Goal: Task Accomplishment & Management: Manage account settings

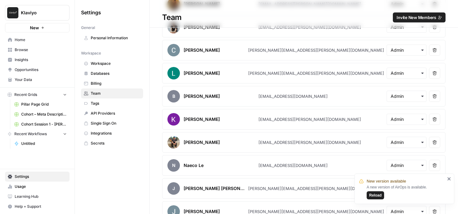
scroll to position [489, 0]
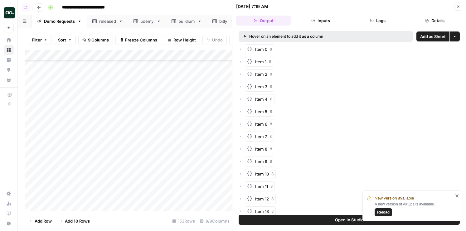
scroll to position [1290, 0]
click at [458, 7] on icon "button" at bounding box center [458, 7] width 2 height 2
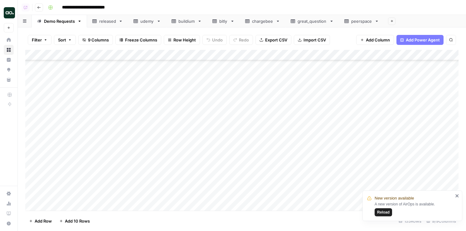
click at [262, 22] on div "chargebee" at bounding box center [262, 21] width 21 height 6
drag, startPoint x: 137, startPoint y: 53, endPoint x: 187, endPoint y: 55, distance: 50.6
click at [187, 55] on div "Add Column" at bounding box center [241, 130] width 433 height 161
click at [33, 127] on div "Add Column" at bounding box center [241, 130] width 433 height 161
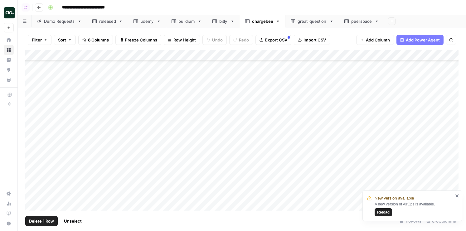
scroll to position [1089, 0]
click at [47, 220] on span "Delete 1 Row" at bounding box center [41, 221] width 25 height 6
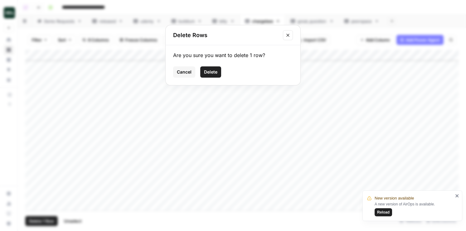
click at [207, 70] on span "Delete" at bounding box center [210, 72] width 13 height 6
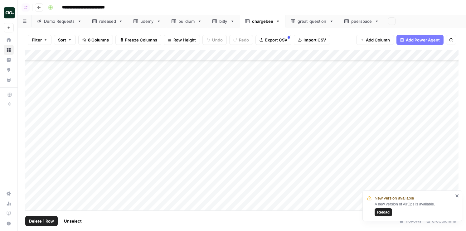
scroll to position [1079, 0]
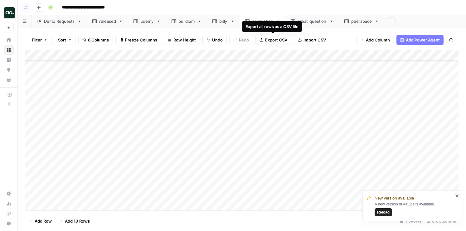
click at [131, 55] on div "Add Column" at bounding box center [241, 130] width 433 height 161
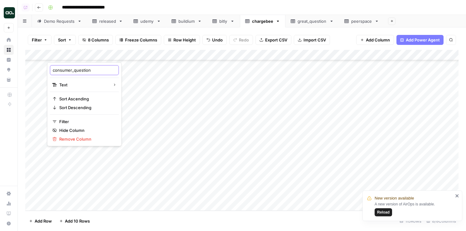
drag, startPoint x: 73, startPoint y: 71, endPoint x: 50, endPoint y: 70, distance: 23.4
click at [50, 70] on div "consumer_question Text Sort Ascending Sort Descending Filter Hide Column Remove…" at bounding box center [84, 104] width 75 height 84
type input "question"
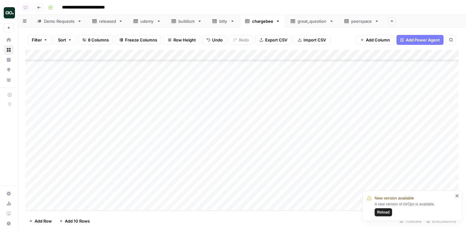
click at [259, 39] on icon "button" at bounding box center [261, 40] width 4 height 4
click at [277, 21] on icon "button" at bounding box center [278, 21] width 2 height 1
click at [293, 56] on span "Delete Sheet" at bounding box center [302, 56] width 30 height 6
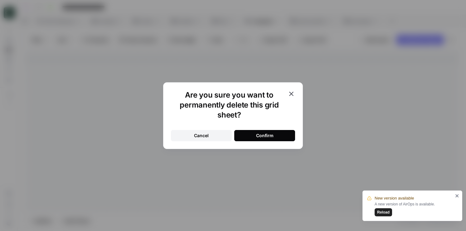
click at [275, 140] on button "Confirm" at bounding box center [264, 135] width 61 height 11
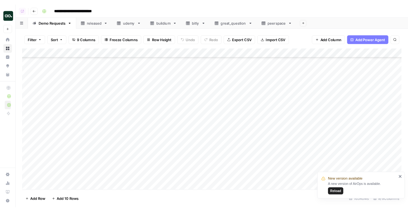
scroll to position [1527, 0]
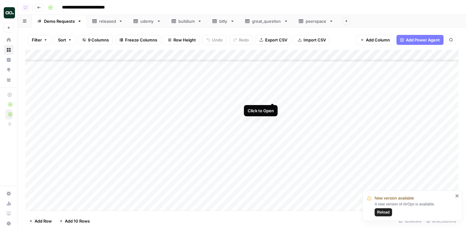
click at [273, 97] on div "Add Column" at bounding box center [241, 130] width 433 height 161
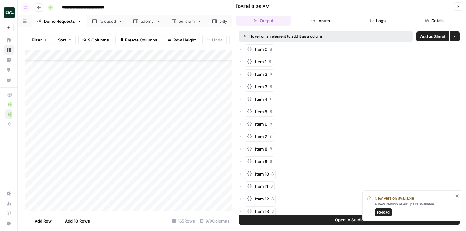
click at [424, 35] on span "Add as Sheet" at bounding box center [433, 36] width 26 height 6
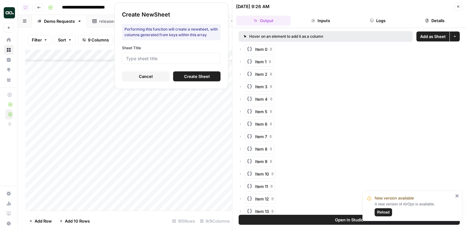
click at [191, 62] on div at bounding box center [171, 58] width 99 height 11
click at [188, 58] on input "Sheet Title" at bounding box center [171, 58] width 90 height 6
type input "visitscot"
click at [177, 74] on button "Create Sheet" at bounding box center [196, 76] width 47 height 10
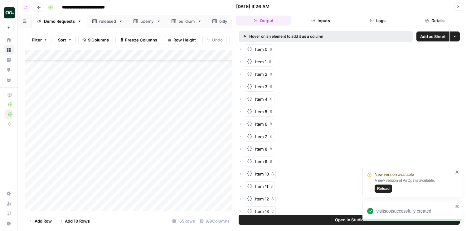
click at [382, 211] on span "visitscot" at bounding box center [384, 211] width 16 height 5
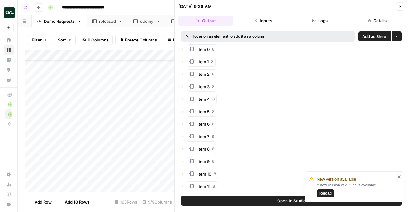
click at [398, 6] on button "Close" at bounding box center [401, 6] width 8 height 8
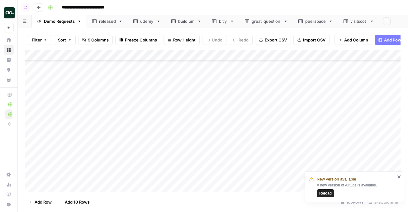
scroll to position [1567, 0]
click at [273, 99] on div "Add Column" at bounding box center [213, 121] width 376 height 142
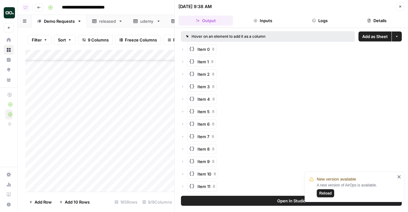
click at [399, 176] on icon "close" at bounding box center [399, 176] width 3 height 3
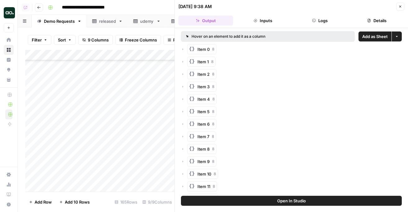
click at [374, 37] on span "Add as Sheet" at bounding box center [376, 36] width 26 height 6
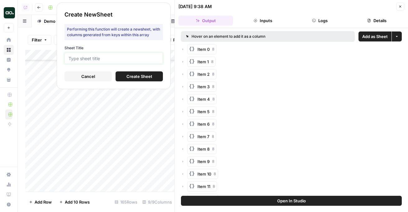
click at [149, 56] on input "Sheet Title" at bounding box center [114, 58] width 90 height 6
type input "apos"
click at [143, 76] on span "Create Sheet" at bounding box center [140, 76] width 26 height 6
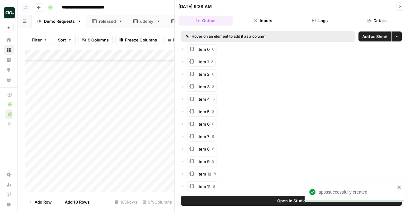
click at [325, 192] on span "apos" at bounding box center [323, 192] width 9 height 5
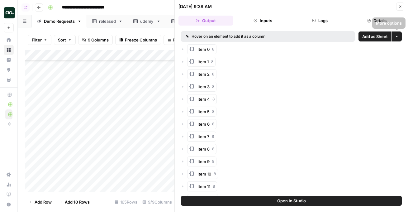
click at [400, 6] on icon "button" at bounding box center [401, 7] width 4 height 4
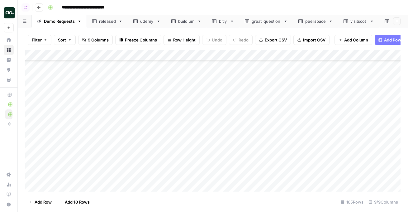
click at [239, 120] on div "Add Column" at bounding box center [213, 121] width 376 height 142
click at [272, 91] on div "Add Column" at bounding box center [213, 121] width 376 height 142
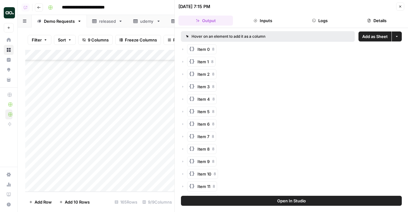
click at [373, 36] on span "Add as Sheet" at bounding box center [376, 36] width 26 height 6
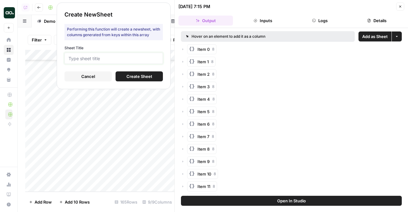
click at [136, 60] on input "Sheet Title" at bounding box center [114, 58] width 90 height 6
type input "yext"
click at [128, 75] on span "Create Sheet" at bounding box center [140, 76] width 26 height 6
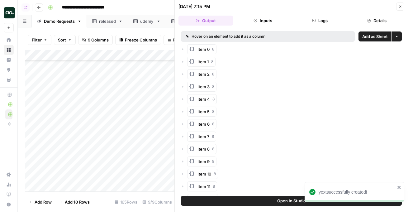
click at [322, 193] on span "yext" at bounding box center [323, 192] width 8 height 5
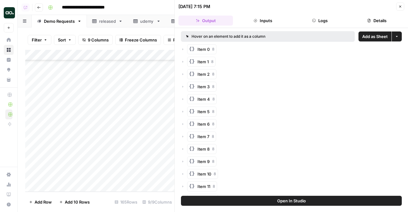
click at [401, 6] on icon "button" at bounding box center [401, 7] width 2 height 2
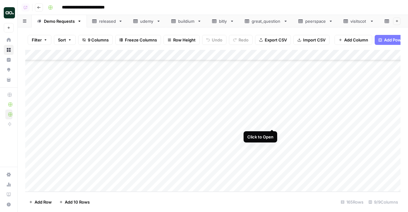
click at [273, 123] on div "Add Column" at bounding box center [213, 121] width 376 height 142
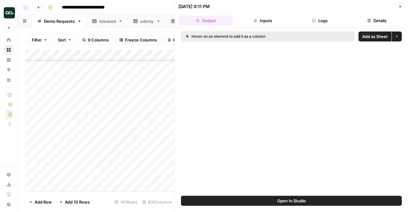
click at [374, 37] on span "Add as Sheet" at bounding box center [376, 36] width 26 height 6
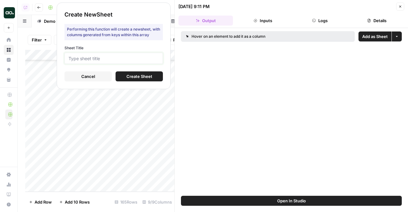
click at [125, 59] on input "Sheet Title" at bounding box center [114, 58] width 90 height 6
type input "numeral"
click at [128, 77] on span "Create Sheet" at bounding box center [140, 76] width 26 height 6
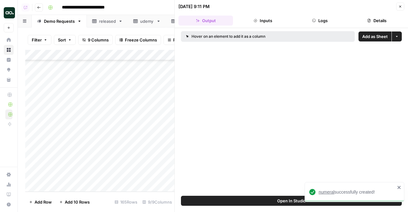
click at [325, 192] on span "numeral" at bounding box center [327, 192] width 16 height 5
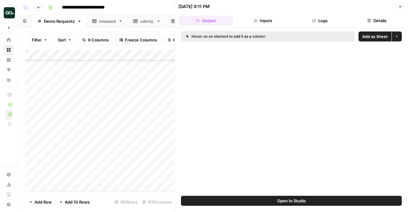
click at [400, 7] on icon "button" at bounding box center [401, 7] width 4 height 4
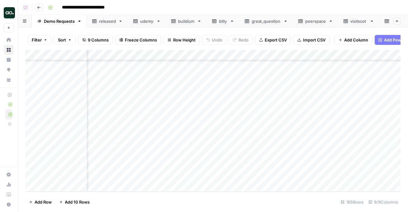
scroll to position [1628, 111]
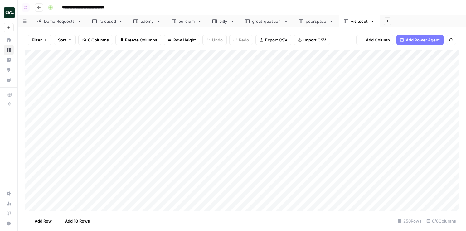
click at [92, 54] on div "Add Column" at bounding box center [241, 130] width 433 height 161
drag, startPoint x: 74, startPoint y: 70, endPoint x: 47, endPoint y: 70, distance: 26.8
click at [47, 70] on div "consumer_question Text Sort Ascending Sort Descending Filter Hide Column Remove…" at bounding box center [84, 104] width 75 height 84
type input "question"
drag, startPoint x: 137, startPoint y: 54, endPoint x: 193, endPoint y: 55, distance: 55.5
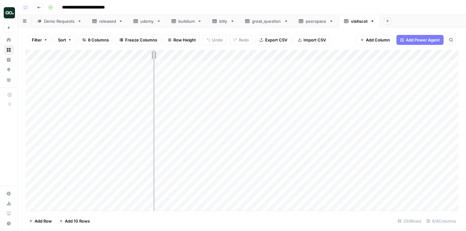
click at [192, 55] on div "Add Column" at bounding box center [241, 130] width 433 height 161
drag, startPoint x: 192, startPoint y: 55, endPoint x: 198, endPoint y: 54, distance: 6.0
click at [199, 54] on div "Add Column" at bounding box center [241, 130] width 433 height 161
click at [33, 87] on div "Add Column" at bounding box center [241, 130] width 433 height 161
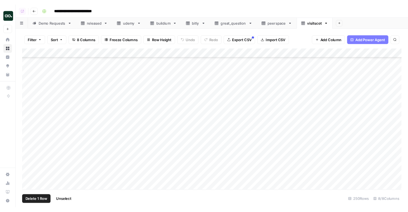
scroll to position [2510, 0]
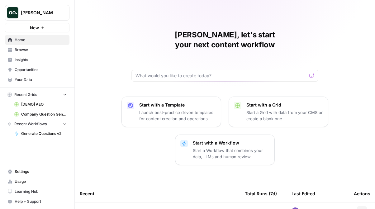
click at [66, 12] on icon "Workspace: Dillon Test" at bounding box center [64, 13] width 6 height 6
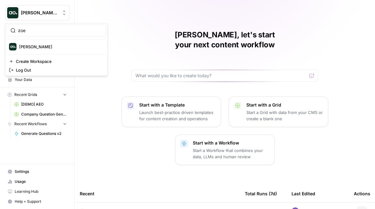
type input "zoe"
click at [57, 46] on span "Zoe Jessup" at bounding box center [60, 47] width 82 height 6
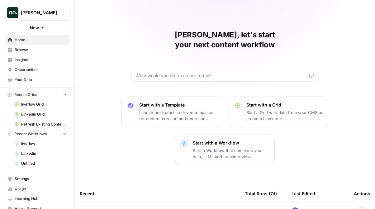
click at [47, 80] on span "Your Data" at bounding box center [41, 80] width 52 height 6
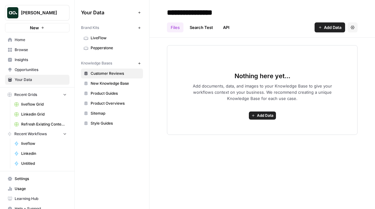
click at [139, 29] on icon "button" at bounding box center [139, 27] width 3 height 3
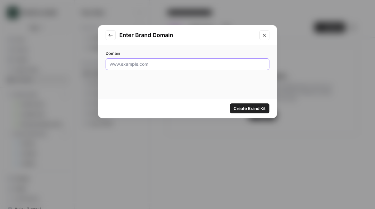
click at [139, 65] on input "Domain" at bounding box center [188, 64] width 156 height 6
paste input "aposhealth"
type input "aposhealth"
paste input "https://www.aposhealth.com/"
drag, startPoint x: 136, startPoint y: 65, endPoint x: 98, endPoint y: 60, distance: 38.0
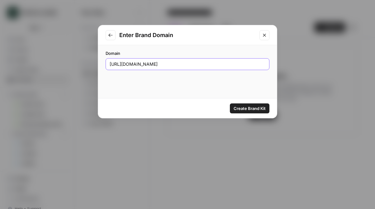
click at [98, 60] on div "Domain https://www.aposhealth.com/" at bounding box center [187, 60] width 179 height 30
click at [169, 61] on input "aposhealth.com/" at bounding box center [188, 64] width 156 height 6
type input "aposhealth.com"
click button "Create Brand Kit" at bounding box center [250, 109] width 40 height 10
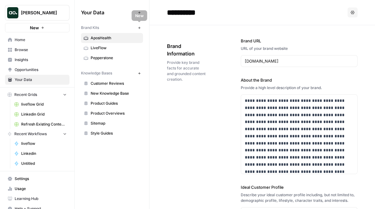
click at [139, 28] on icon "button" at bounding box center [139, 27] width 3 height 3
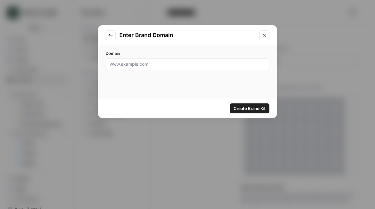
click at [158, 68] on div at bounding box center [188, 64] width 164 height 12
paste input "deliverect.com"
type input "deliverect.com"
click at [242, 106] on span "Create Brand Kit" at bounding box center [250, 108] width 32 height 6
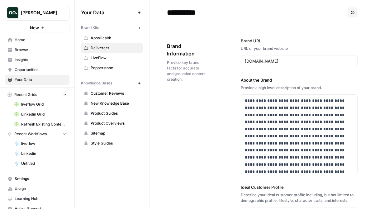
click at [39, 28] on span "New" at bounding box center [34, 28] width 9 height 6
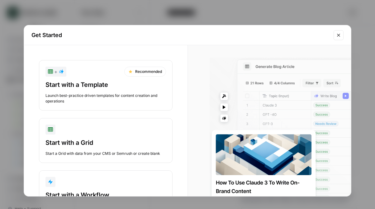
click at [339, 34] on icon "Close modal" at bounding box center [338, 35] width 5 height 5
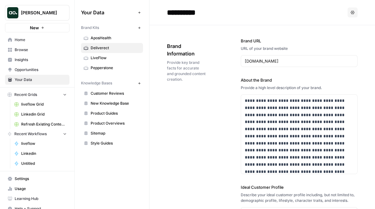
click at [51, 9] on button "Zoe Jessup" at bounding box center [37, 13] width 65 height 16
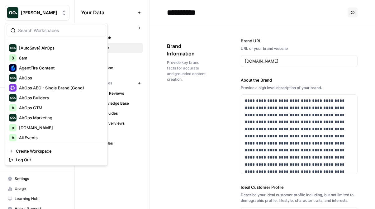
scroll to position [8, 0]
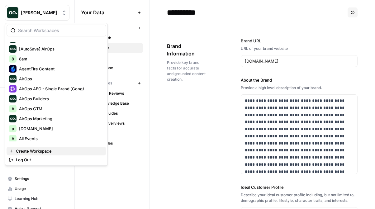
click at [53, 148] on button "Create Workspace" at bounding box center [57, 151] width 100 height 9
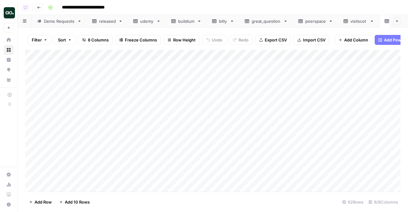
click at [71, 58] on div "Add Column" at bounding box center [213, 121] width 376 height 142
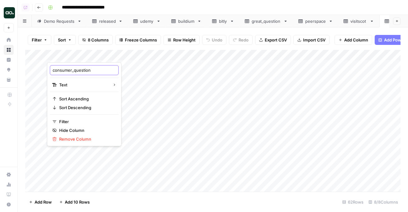
drag, startPoint x: 74, startPoint y: 69, endPoint x: 43, endPoint y: 70, distance: 31.5
click at [43, 70] on body "**********" at bounding box center [204, 106] width 408 height 212
click at [53, 71] on input "consumer_question" at bounding box center [84, 70] width 63 height 6
drag, startPoint x: 53, startPoint y: 71, endPoint x: 74, endPoint y: 70, distance: 20.6
click at [74, 70] on input "consumer_question" at bounding box center [84, 70] width 63 height 6
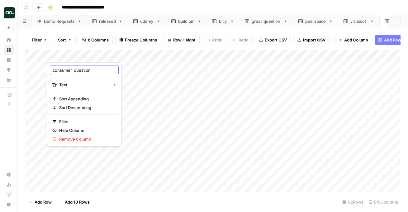
type input "question"
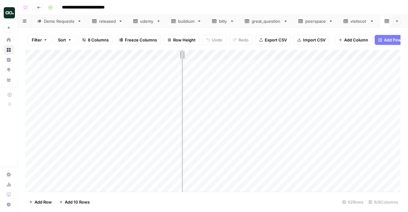
drag, startPoint x: 137, startPoint y: 54, endPoint x: 191, endPoint y: 57, distance: 54.3
click at [191, 57] on div "Add Column" at bounding box center [213, 121] width 376 height 142
click at [276, 38] on span "Export CSV" at bounding box center [276, 40] width 22 height 6
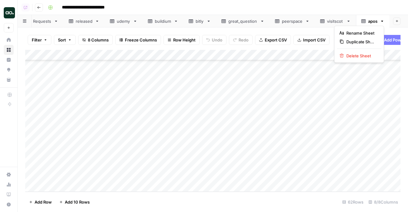
click at [384, 20] on icon "button" at bounding box center [382, 21] width 4 height 4
click at [370, 55] on span "Delete Sheet" at bounding box center [362, 56] width 30 height 6
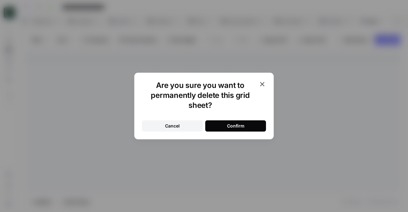
click at [225, 121] on button "Confirm" at bounding box center [235, 125] width 61 height 11
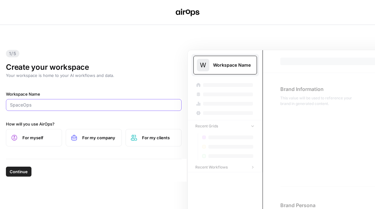
click at [62, 106] on input "Workspace Name" at bounding box center [94, 105] width 168 height 6
paste input "Yext"
type input "Yext"
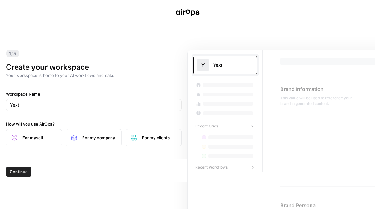
click at [104, 133] on label "For my company" at bounding box center [94, 137] width 56 height 17
click at [23, 172] on span "Continue" at bounding box center [19, 172] width 18 height 6
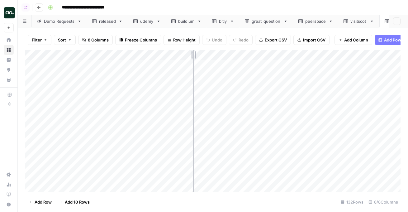
drag, startPoint x: 136, startPoint y: 53, endPoint x: 194, endPoint y: 53, distance: 58.0
click at [194, 53] on div "Add Column" at bounding box center [213, 121] width 376 height 142
drag, startPoint x: 194, startPoint y: 53, endPoint x: 210, endPoint y: 51, distance: 16.3
click at [210, 51] on div "Add Column" at bounding box center [213, 121] width 376 height 142
drag, startPoint x: 210, startPoint y: 53, endPoint x: 177, endPoint y: 59, distance: 33.3
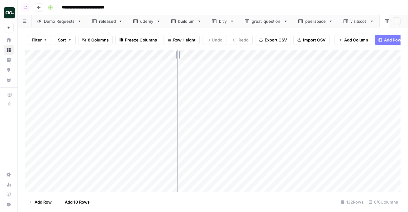
click at [177, 59] on div "Add Column" at bounding box center [213, 121] width 376 height 142
click at [95, 56] on div "Add Column" at bounding box center [213, 121] width 376 height 142
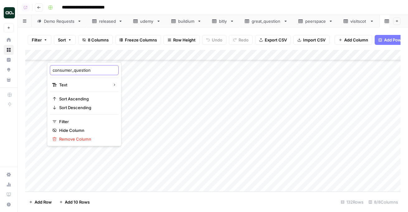
drag, startPoint x: 73, startPoint y: 71, endPoint x: 38, endPoint y: 69, distance: 34.6
click at [38, 69] on body "**********" at bounding box center [204, 106] width 408 height 212
click at [55, 68] on input "consumer_question" at bounding box center [84, 70] width 63 height 6
drag, startPoint x: 52, startPoint y: 70, endPoint x: 74, endPoint y: 70, distance: 21.8
click at [74, 70] on input "consumer_question" at bounding box center [84, 70] width 63 height 6
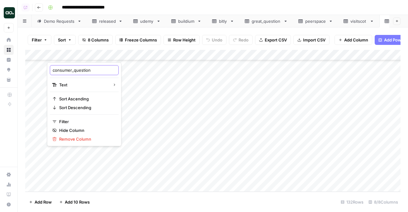
type input "question"
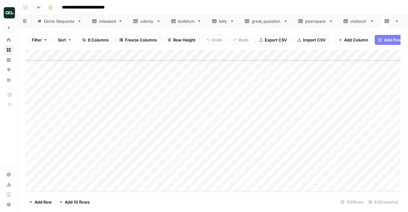
click at [260, 41] on icon "button" at bounding box center [261, 40] width 4 height 4
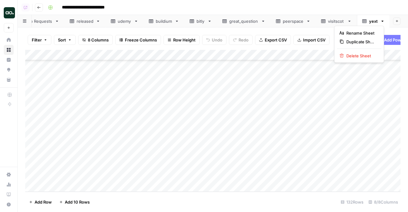
click at [383, 21] on icon "button" at bounding box center [383, 21] width 4 height 4
click at [368, 56] on span "Delete Sheet" at bounding box center [362, 56] width 30 height 6
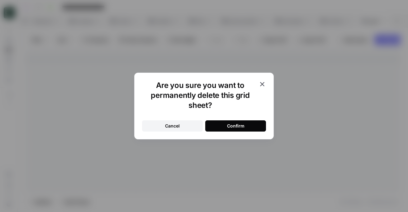
click at [248, 124] on button "Confirm" at bounding box center [235, 125] width 61 height 11
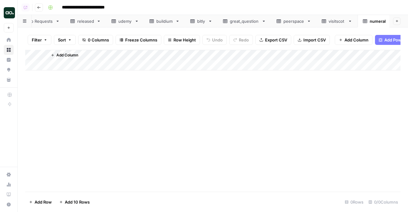
scroll to position [0, 30]
